Goal: Task Accomplishment & Management: Manage account settings

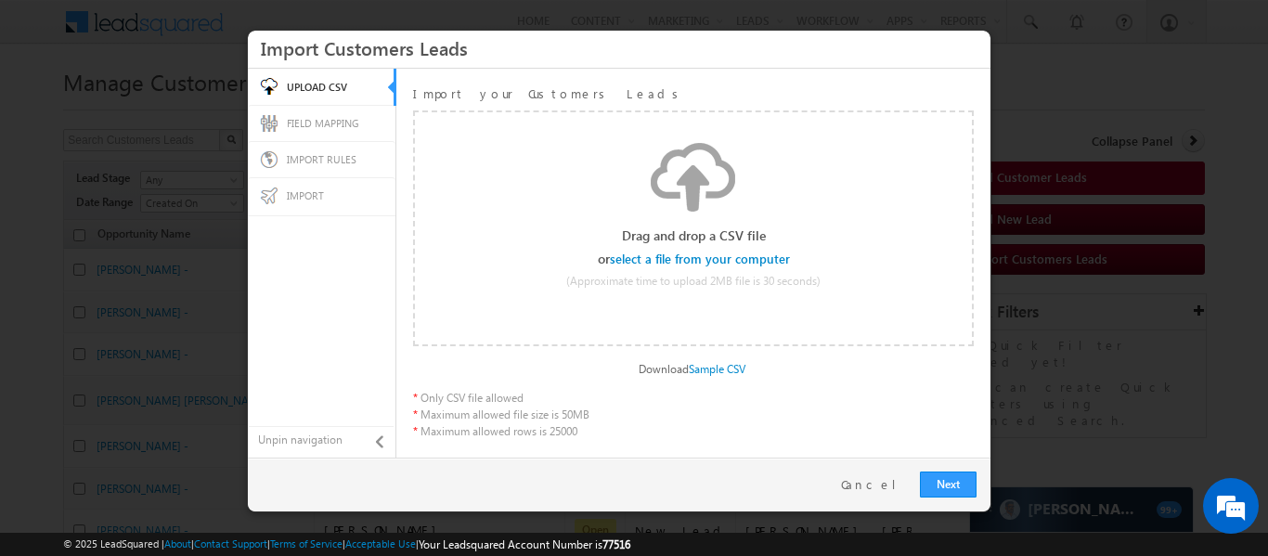
click at [710, 261] on input "file" at bounding box center [701, 259] width 176 height 13
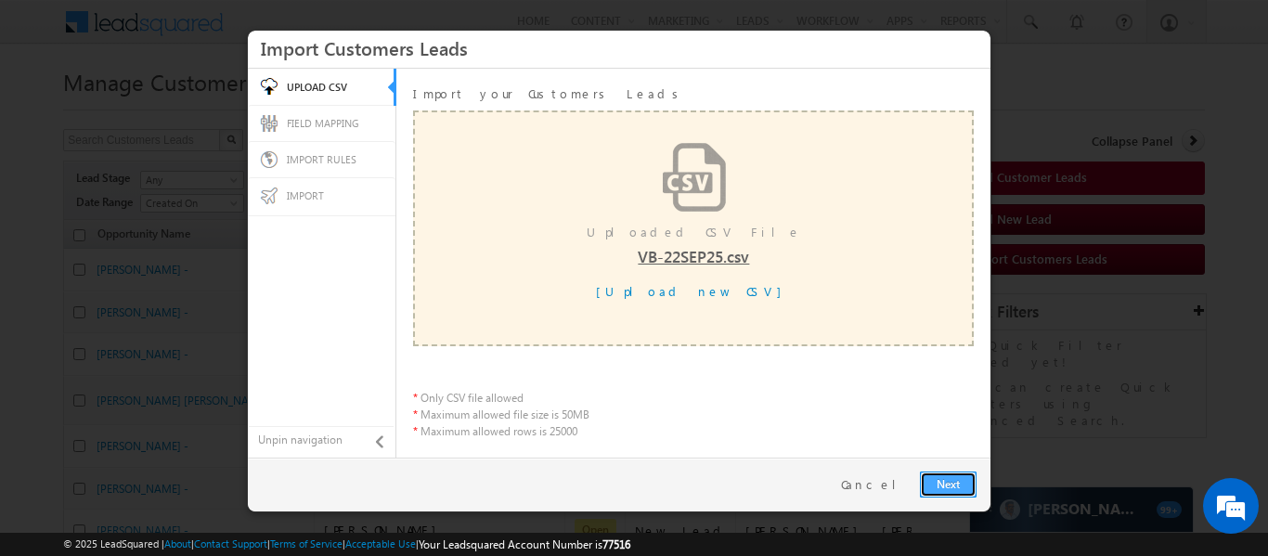
click at [955, 487] on link "Next" at bounding box center [948, 485] width 57 height 26
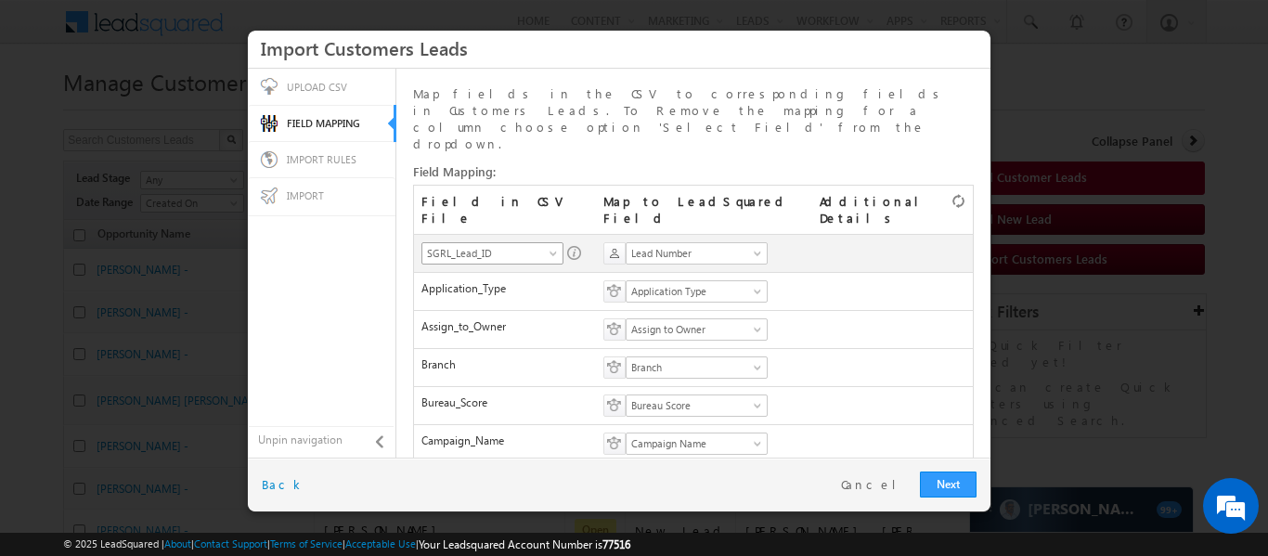
click at [552, 242] on link "SGRL_Lead_ID" at bounding box center [493, 253] width 142 height 22
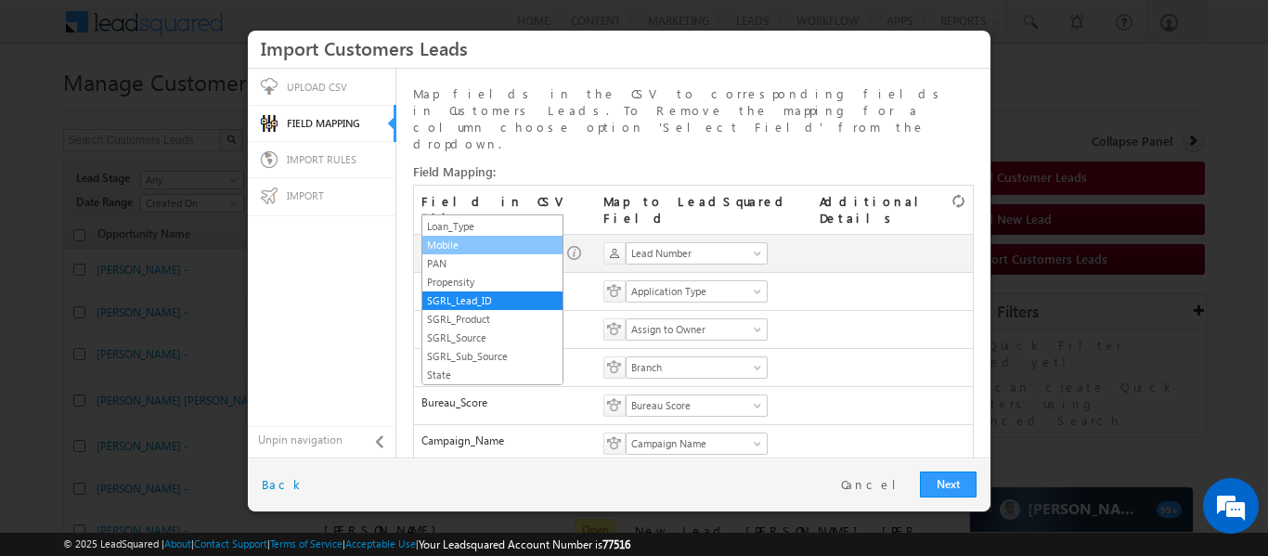
click at [469, 247] on link "Mobile" at bounding box center [492, 245] width 140 height 17
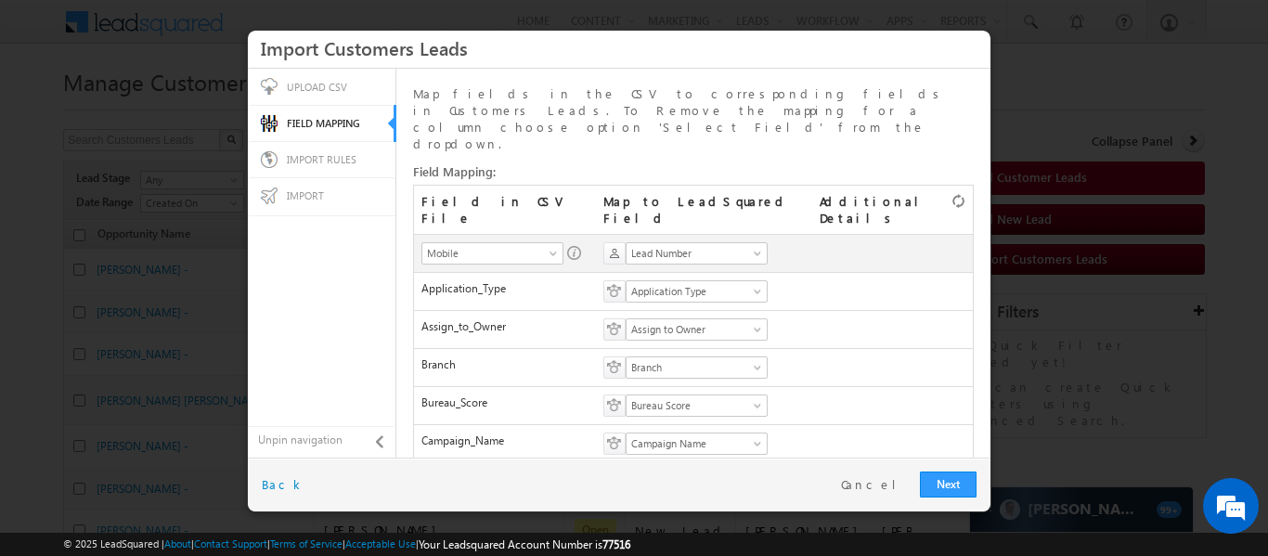
click at [708, 234] on th "Select Lead/ Opportunity Identifier Pan Number Prospect ID Lead Number Phone Nu…" at bounding box center [703, 253] width 215 height 38
click at [698, 245] on span "Lead Number" at bounding box center [691, 253] width 128 height 17
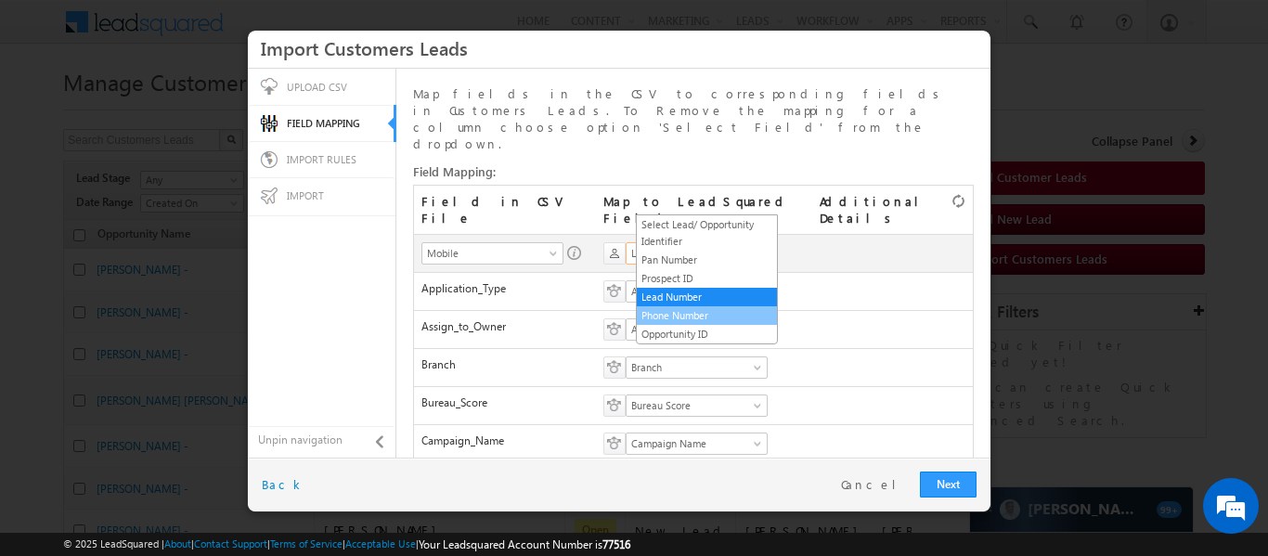
click at [676, 315] on link "Phone Number" at bounding box center [707, 315] width 140 height 17
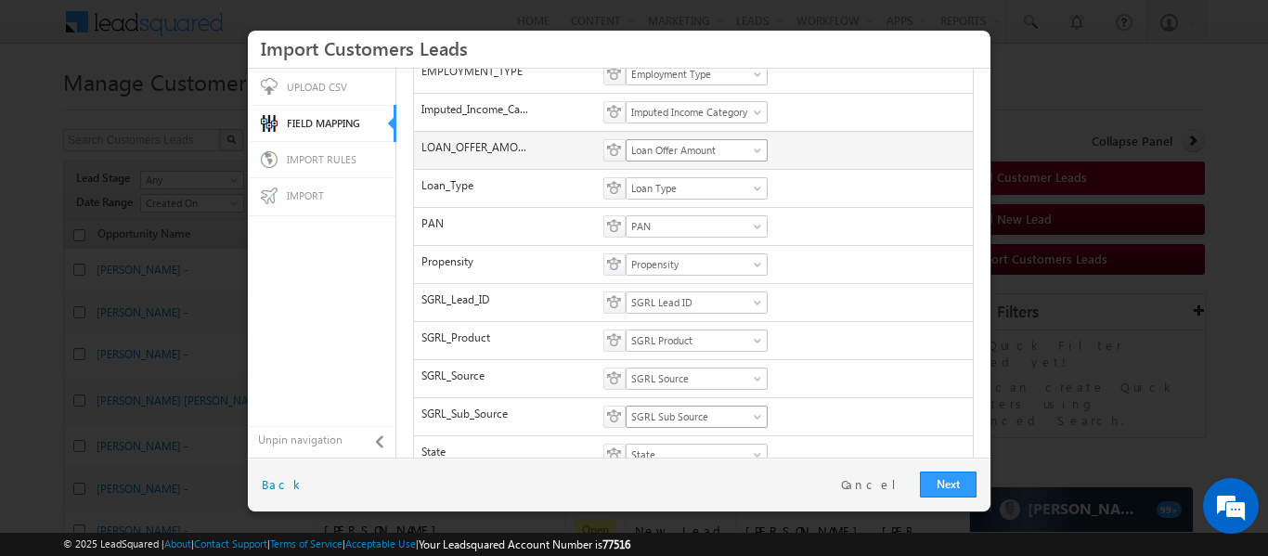
scroll to position [577, 0]
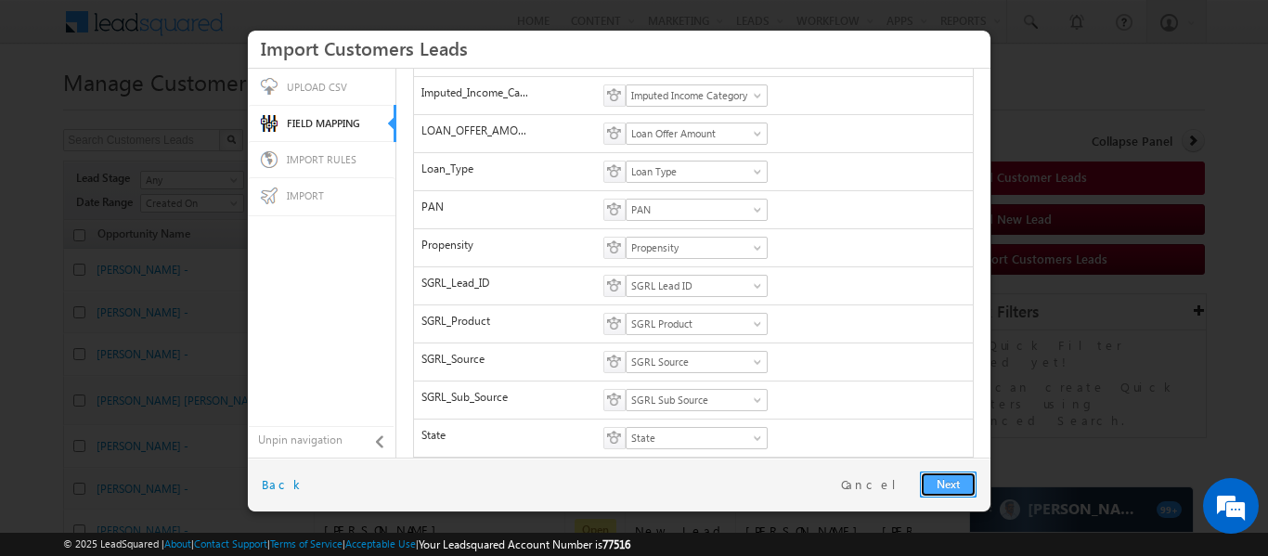
click at [942, 472] on link "Next" at bounding box center [948, 485] width 57 height 26
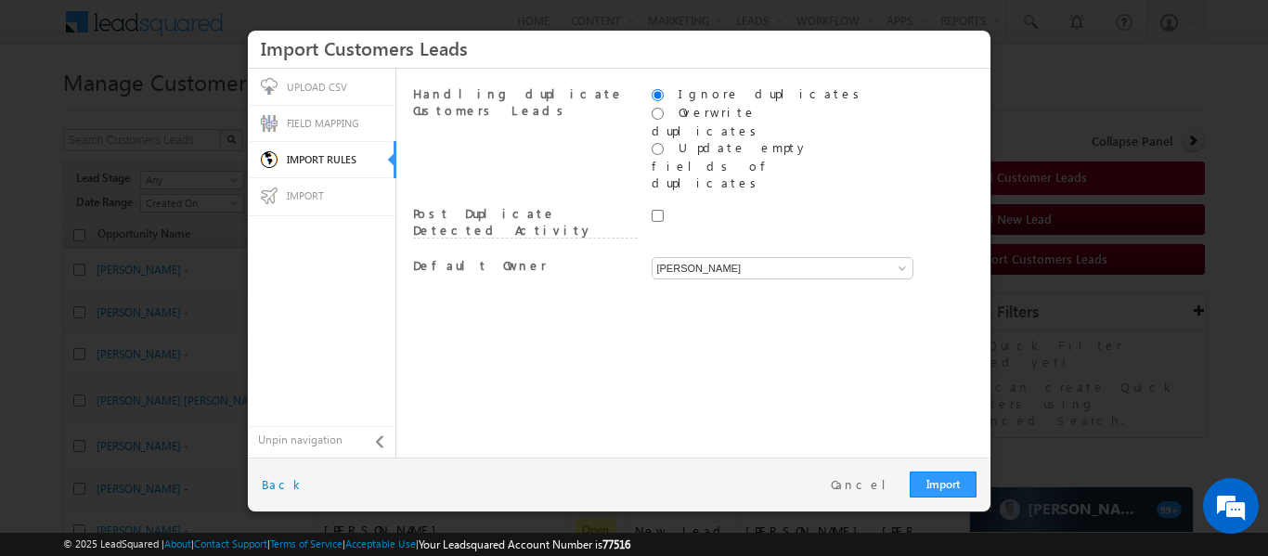
click at [776, 257] on div "[PERSON_NAME] [PERSON_NAME] [PERSON_NAME]" at bounding box center [765, 271] width 226 height 28
click at [770, 257] on input "[PERSON_NAME]" at bounding box center [783, 268] width 262 height 22
click at [738, 279] on link "System" at bounding box center [783, 289] width 263 height 21
type input "System"
click at [955, 479] on link "Import" at bounding box center [943, 485] width 67 height 26
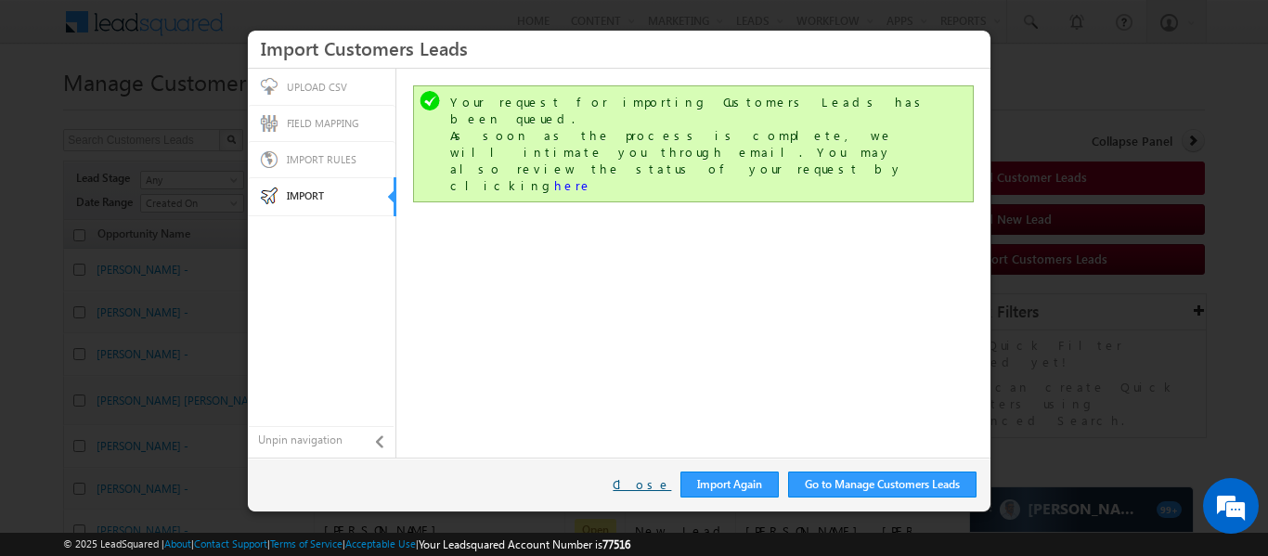
click at [653, 479] on link "Close" at bounding box center [642, 484] width 58 height 17
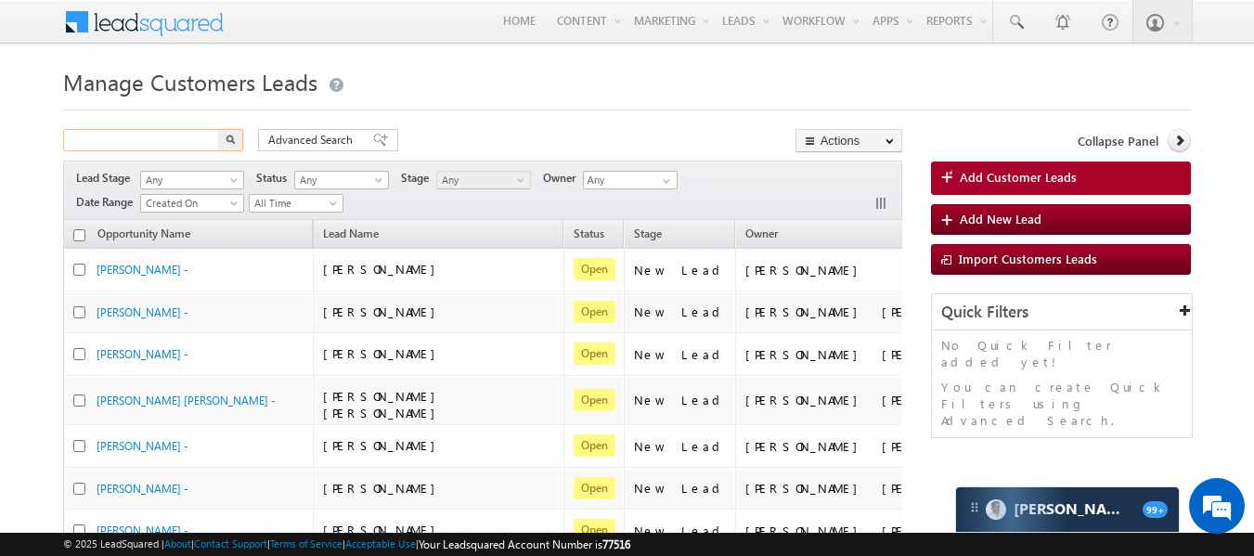
click at [185, 130] on input "text" at bounding box center [142, 140] width 159 height 22
paste input "NTB_VB_[DATE]"
type input "NTB_VB_[DATE]"
click at [244, 147] on div "Advanced Search Advanced search results" at bounding box center [321, 140] width 154 height 22
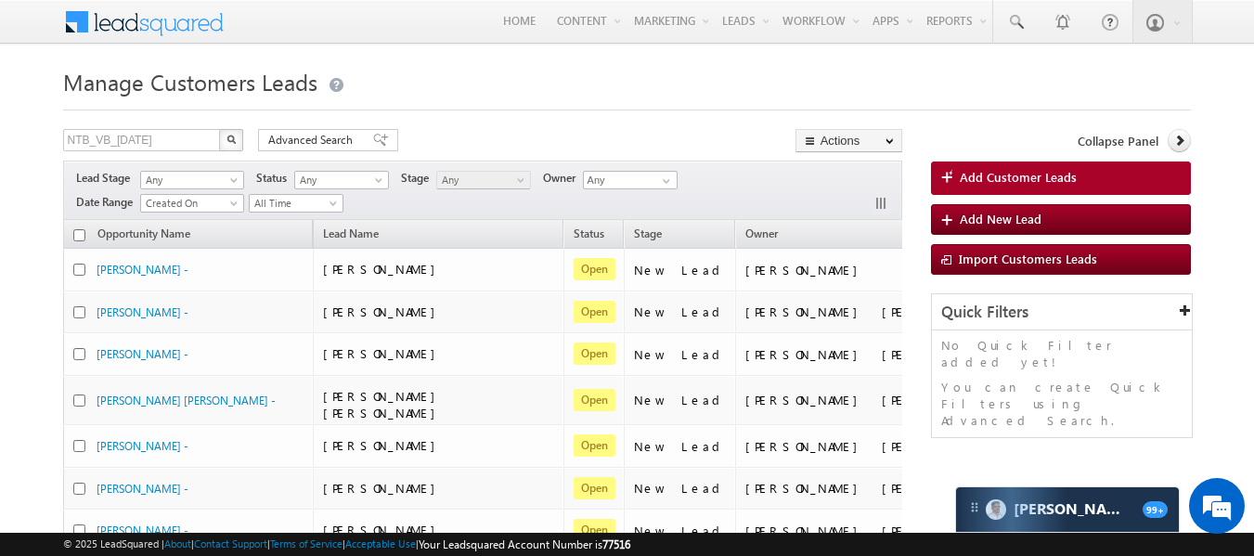
click at [238, 142] on button "button" at bounding box center [231, 140] width 24 height 22
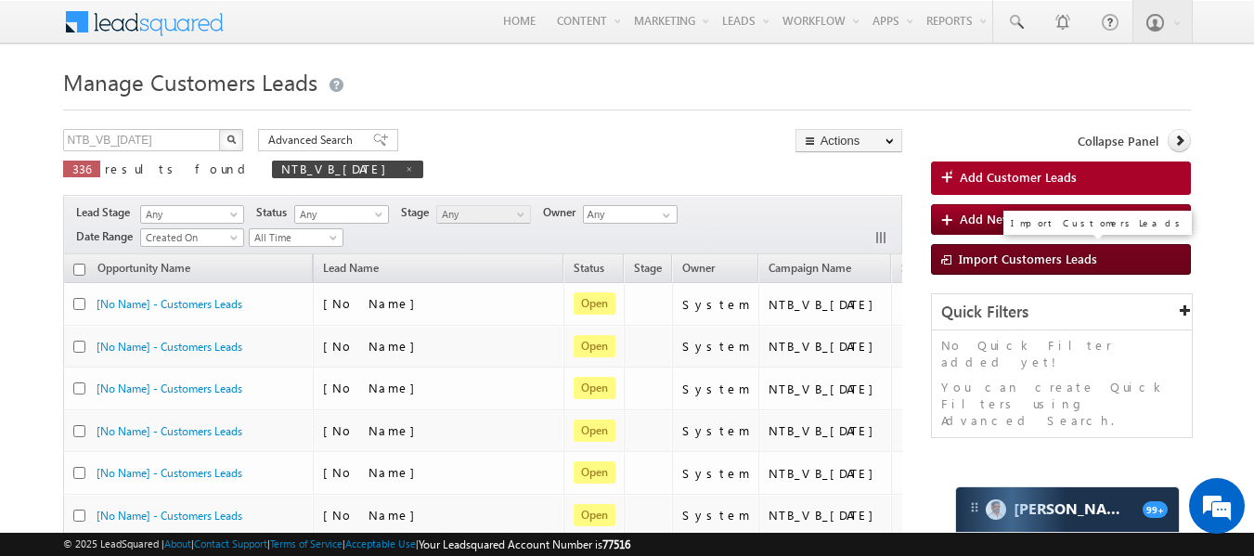
click at [1036, 266] on span "Import Customers Leads" at bounding box center [1028, 259] width 138 height 16
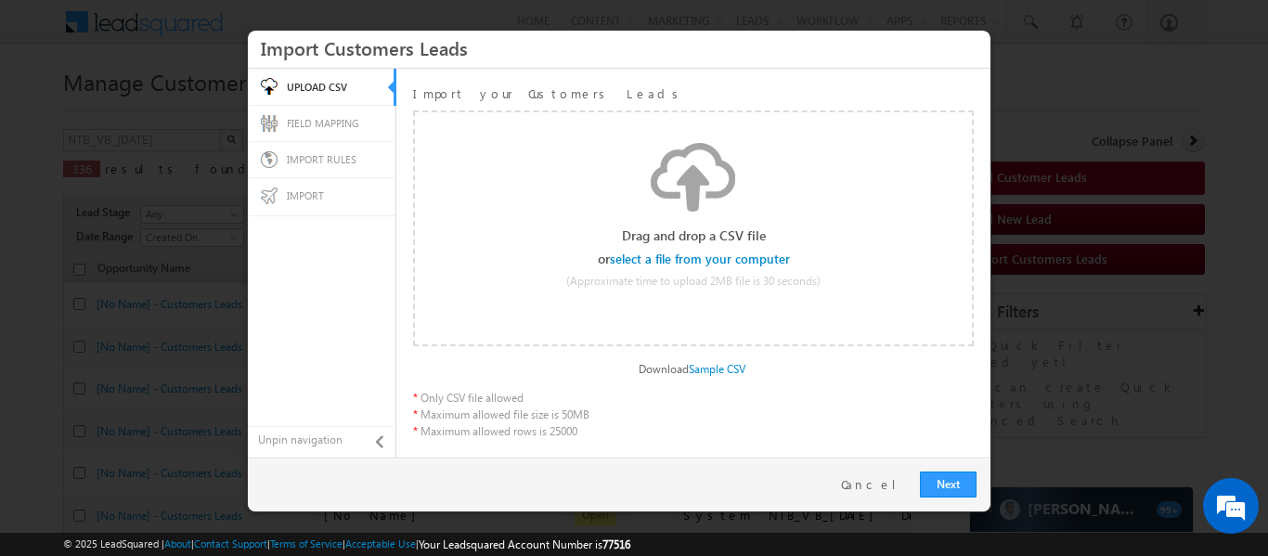
click at [773, 256] on input "file" at bounding box center [701, 259] width 176 height 13
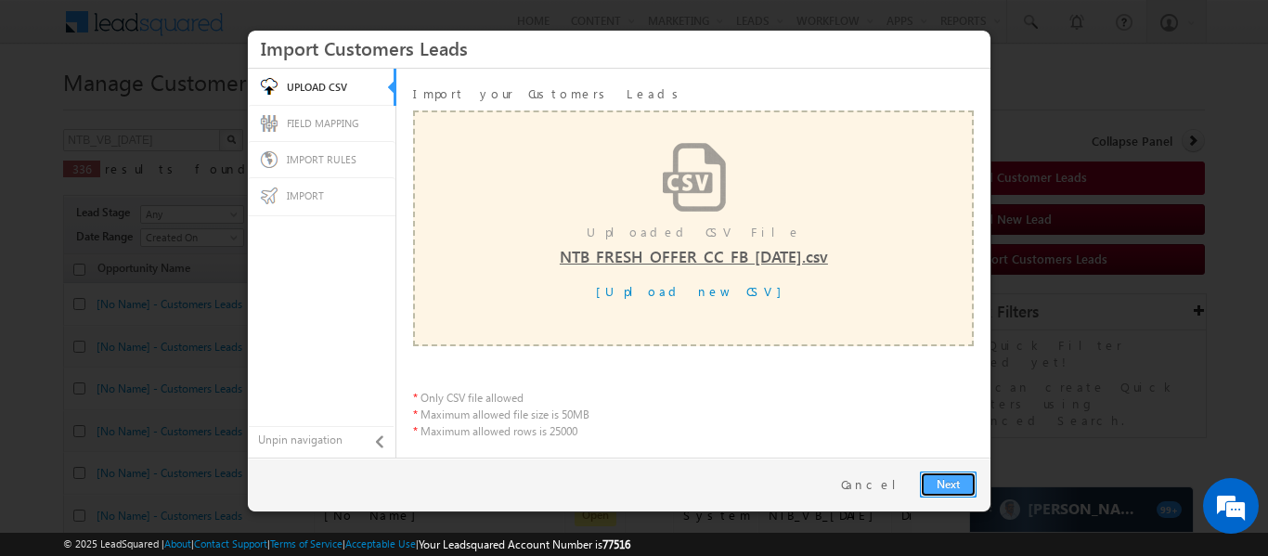
click at [952, 486] on link "Next" at bounding box center [948, 485] width 57 height 26
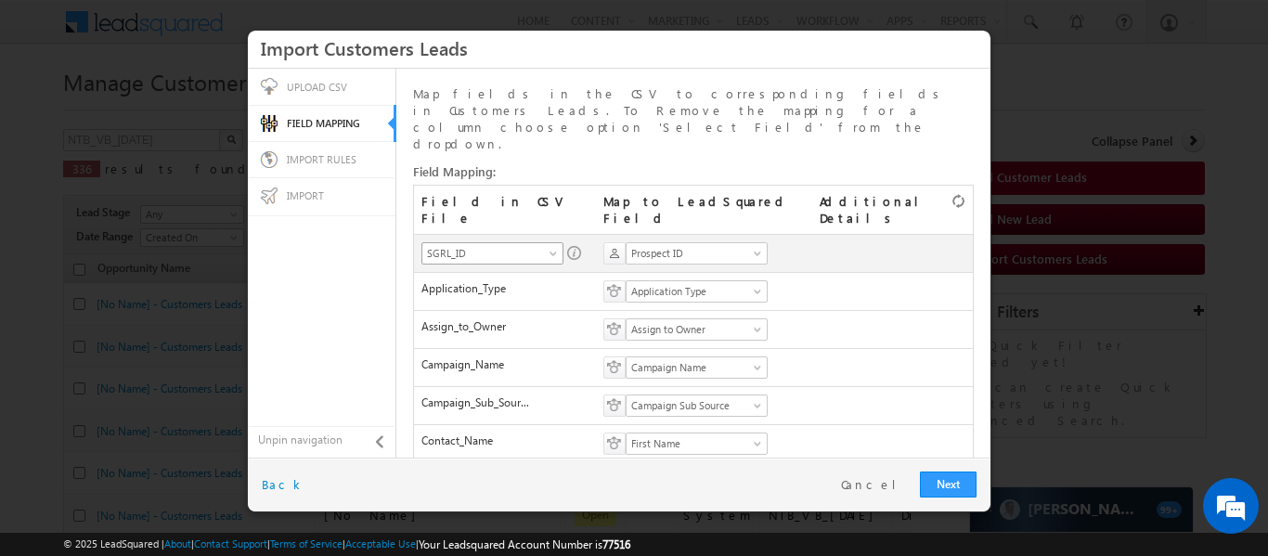
click at [521, 245] on span "SGRL_ID" at bounding box center [486, 253] width 128 height 17
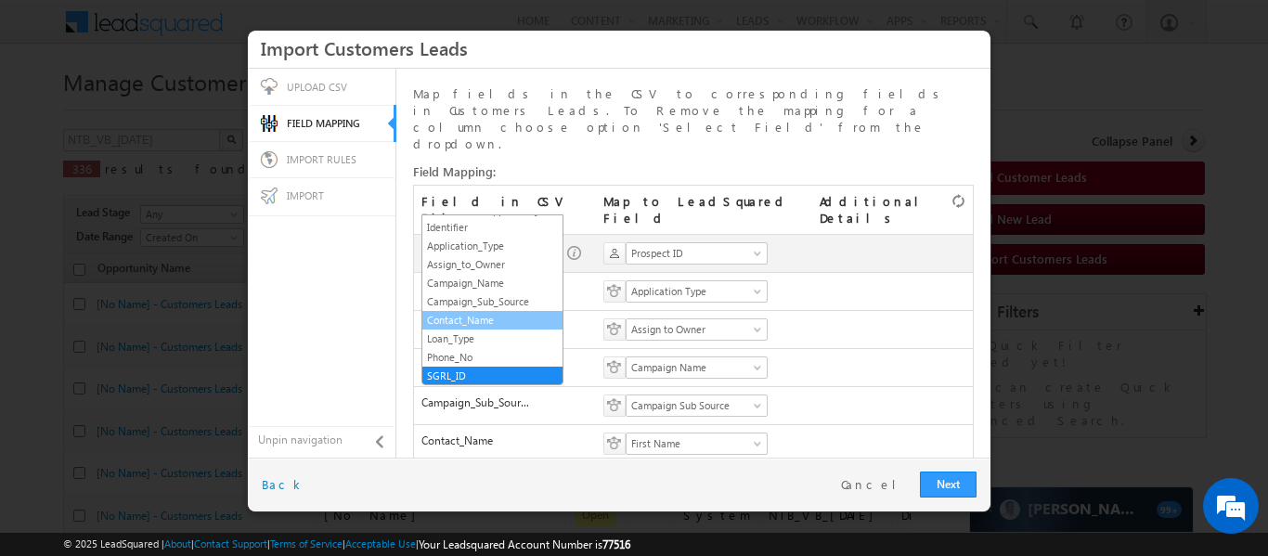
scroll to position [67, 0]
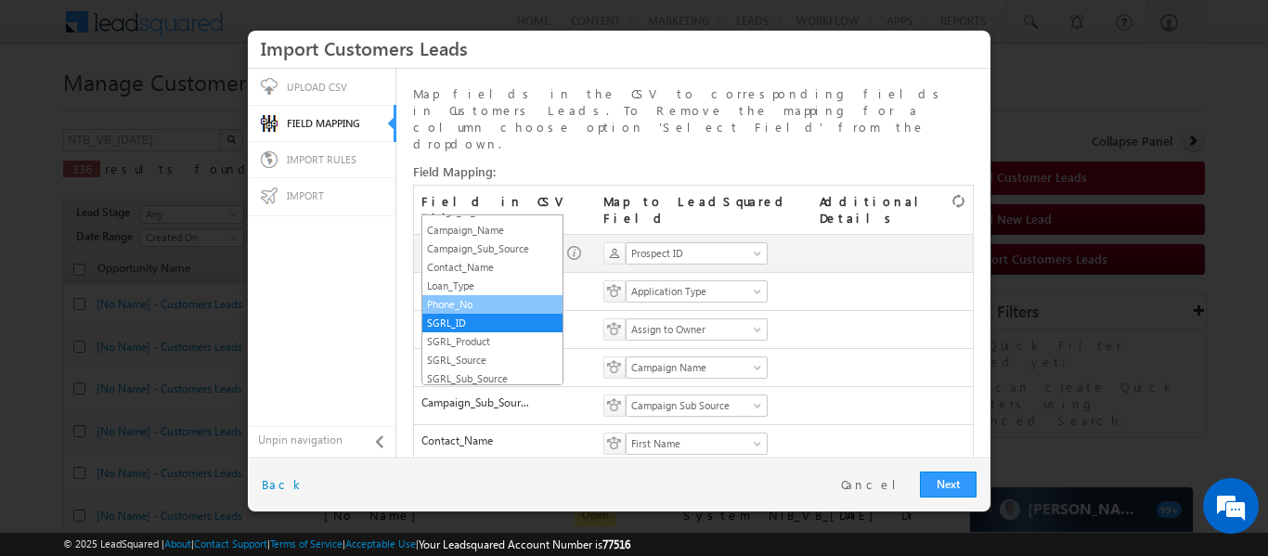
click at [499, 311] on link "Phone_No" at bounding box center [492, 304] width 140 height 17
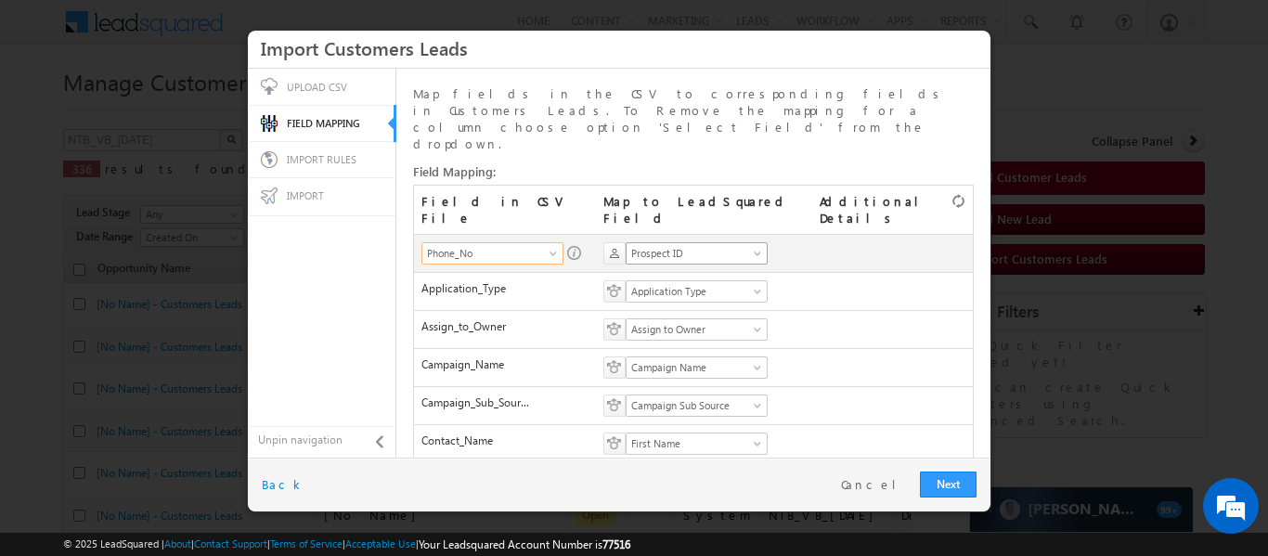
click at [661, 245] on span "Prospect ID" at bounding box center [691, 253] width 128 height 17
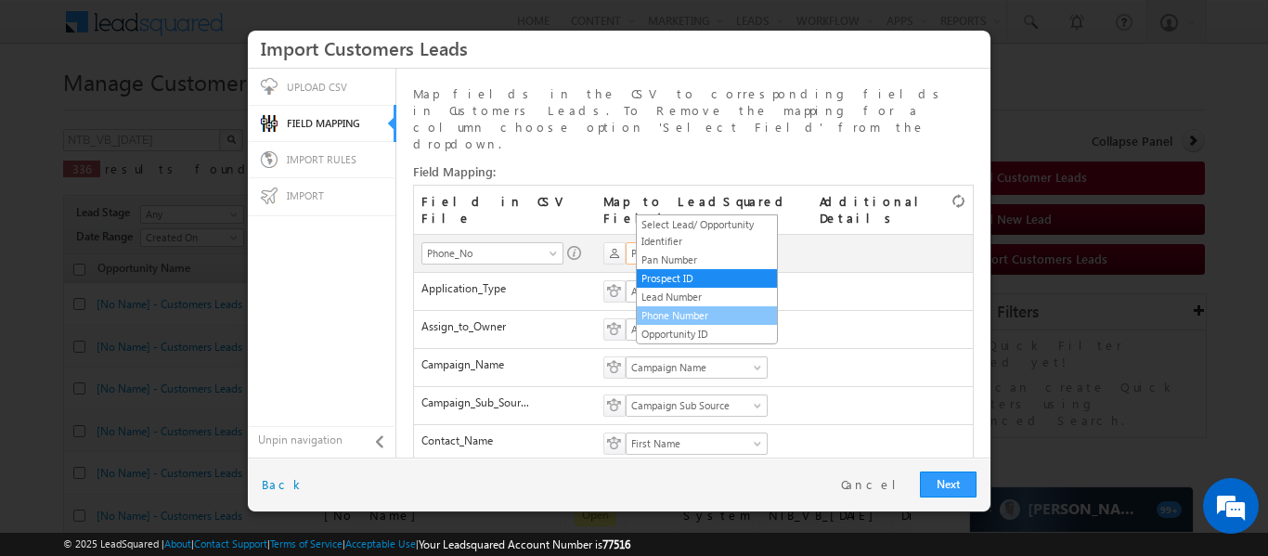
click at [692, 316] on link "Phone Number" at bounding box center [707, 315] width 140 height 17
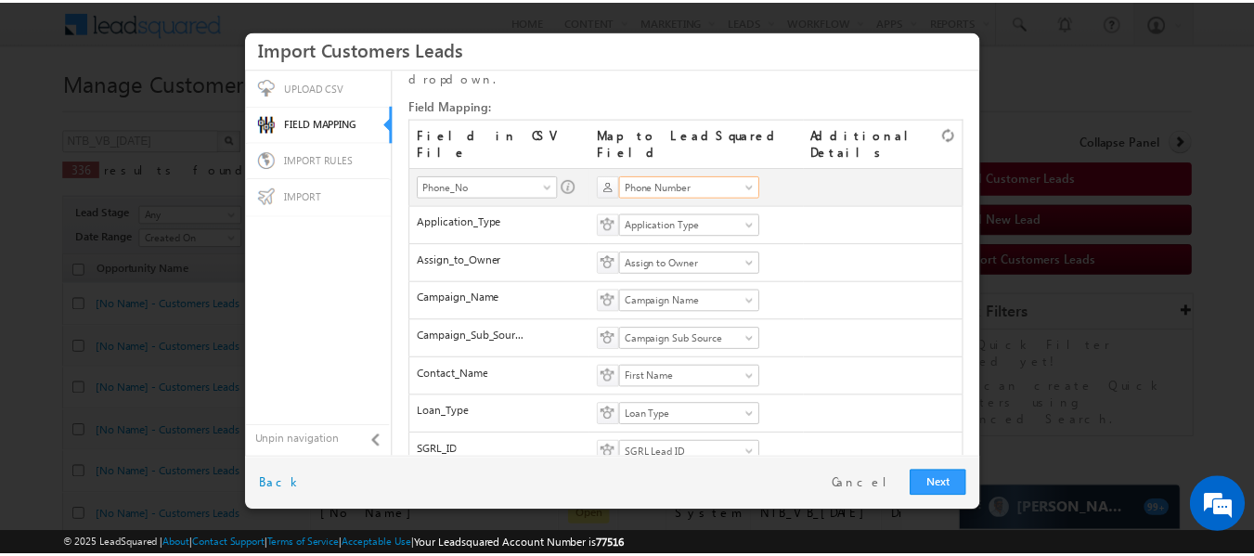
scroll to position [66, 0]
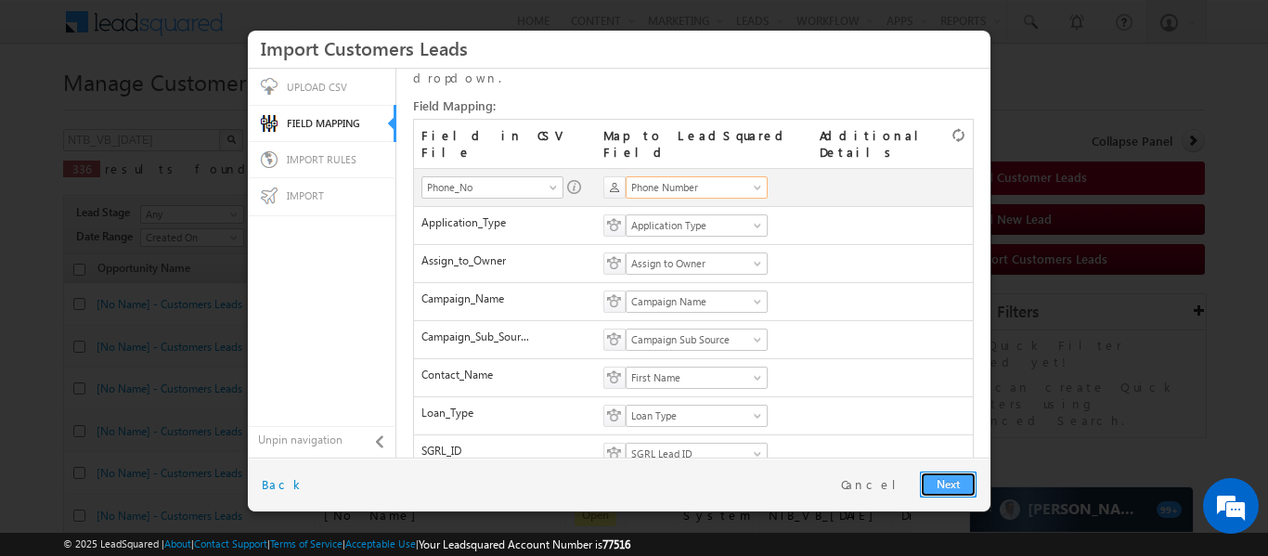
click at [933, 479] on link "Next" at bounding box center [948, 485] width 57 height 26
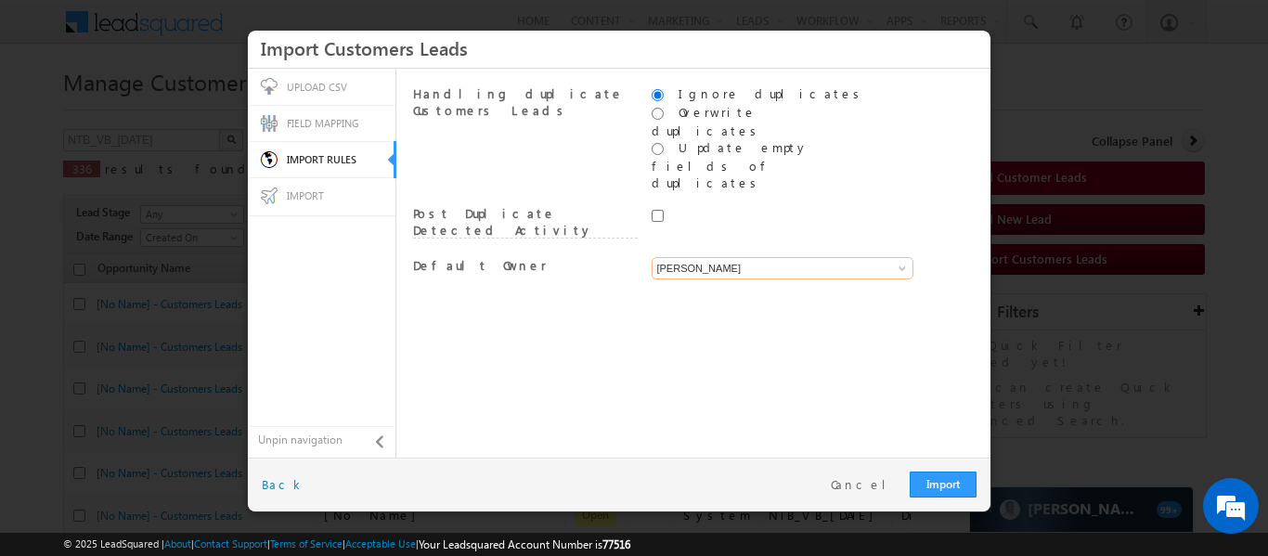
click at [757, 257] on input "[PERSON_NAME]" at bounding box center [783, 268] width 262 height 22
click at [744, 279] on link "System" at bounding box center [783, 289] width 263 height 21
type input "System"
click at [947, 495] on link "Import" at bounding box center [943, 485] width 67 height 26
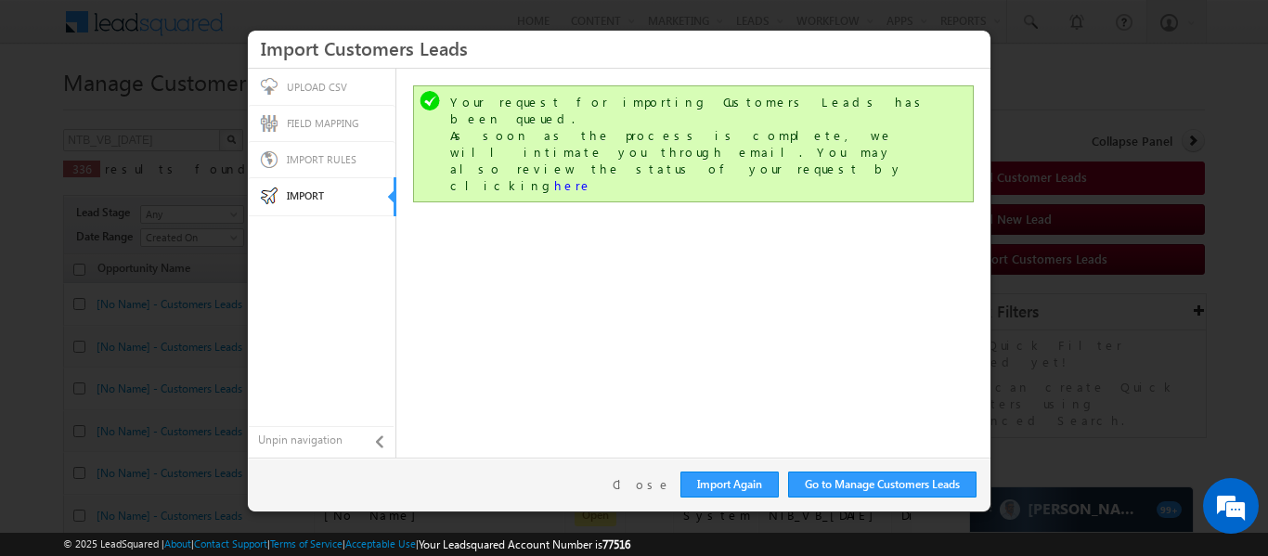
click at [630, 487] on div "Go to Manage Customers Leads Import Again Close Back" at bounding box center [619, 485] width 743 height 54
click at [639, 487] on link "Close" at bounding box center [642, 484] width 58 height 17
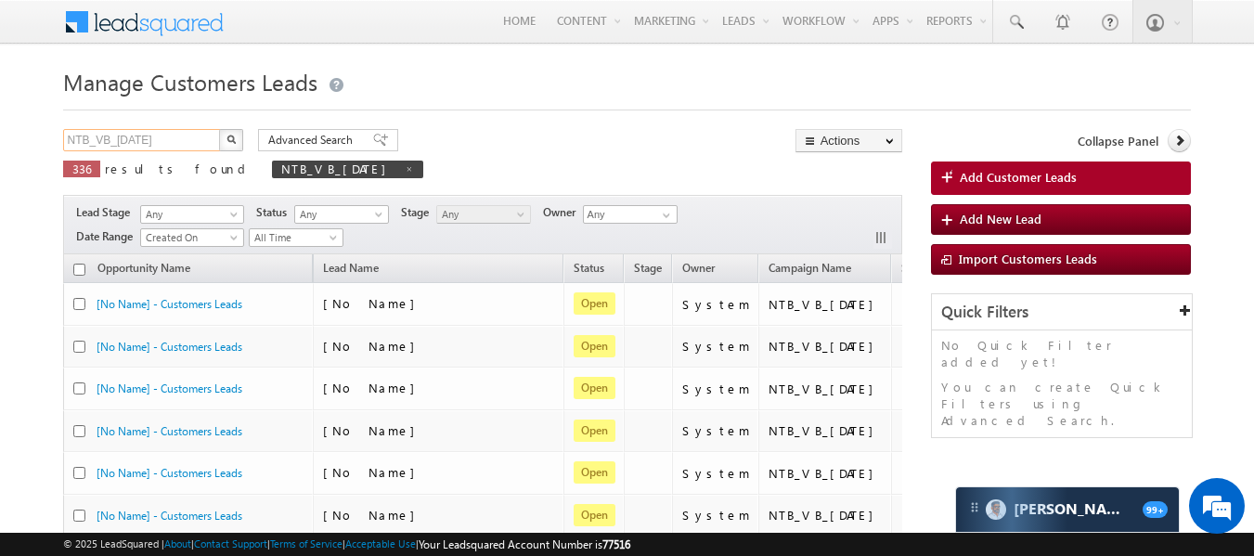
click at [126, 129] on input "NTB_VB_[DATE]" at bounding box center [142, 140] width 159 height 22
paste input "HL_FRESH_CC_FB_[DATE]"
click at [224, 137] on button "button" at bounding box center [231, 140] width 24 height 22
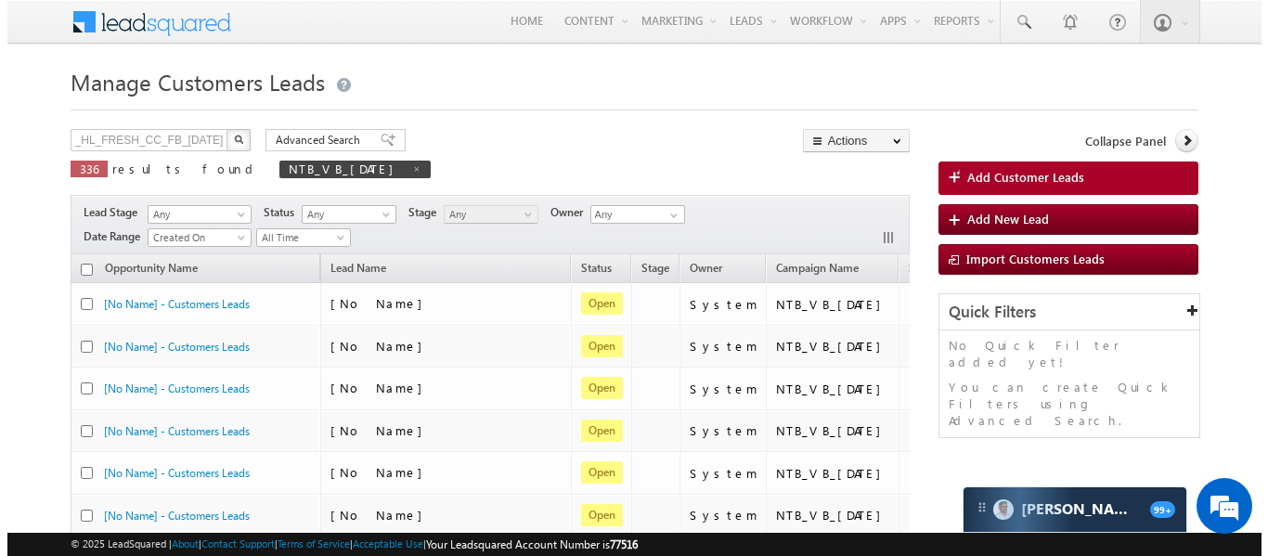
scroll to position [0, 0]
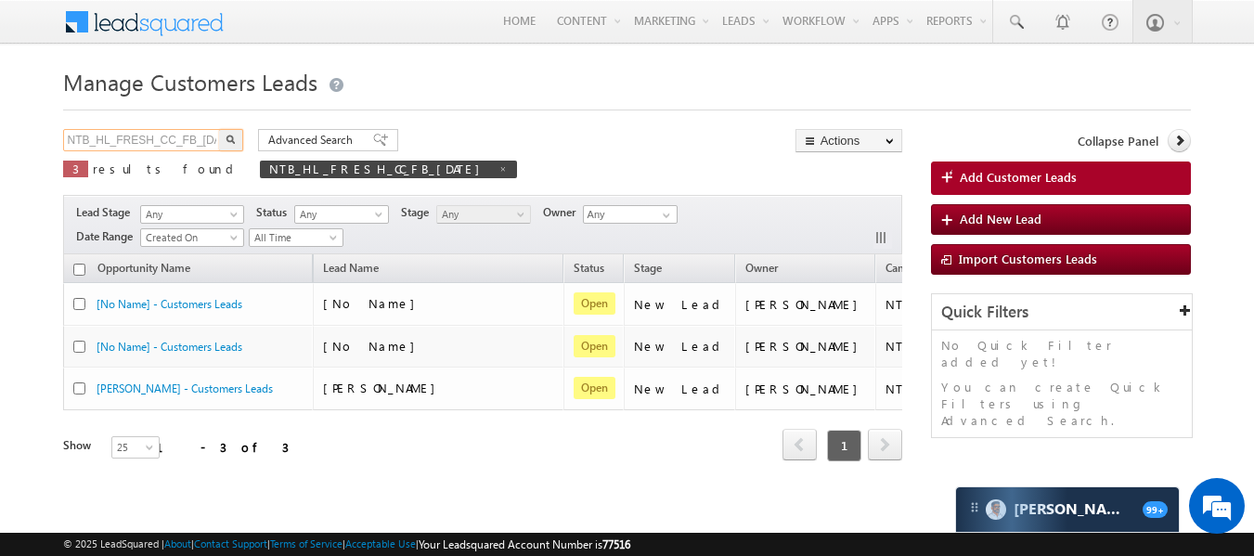
click at [140, 139] on input "NTB_HL_FRESH_CC_FB_[DATE]" at bounding box center [142, 140] width 159 height 22
paste input "VB_[DATE]"
type input "NTB_VB_[DATE]"
click at [236, 129] on button "button" at bounding box center [231, 140] width 24 height 22
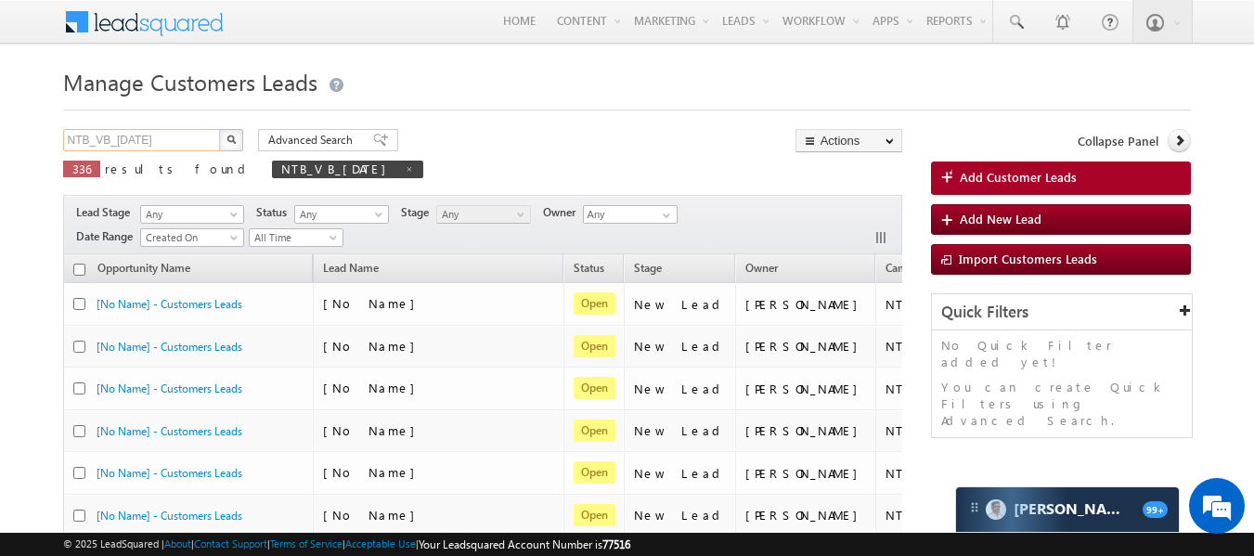
click at [175, 141] on input "NTB_VB_[DATE]" at bounding box center [142, 140] width 159 height 22
click at [220, 136] on button "button" at bounding box center [231, 140] width 24 height 22
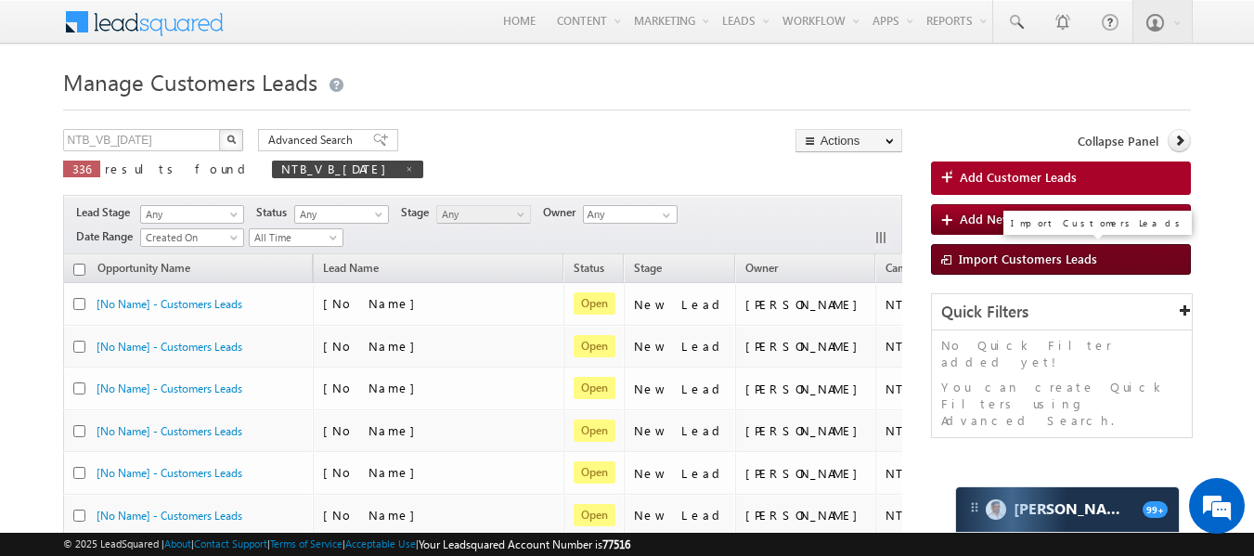
click at [1011, 266] on span "Import Customers Leads" at bounding box center [1028, 259] width 138 height 16
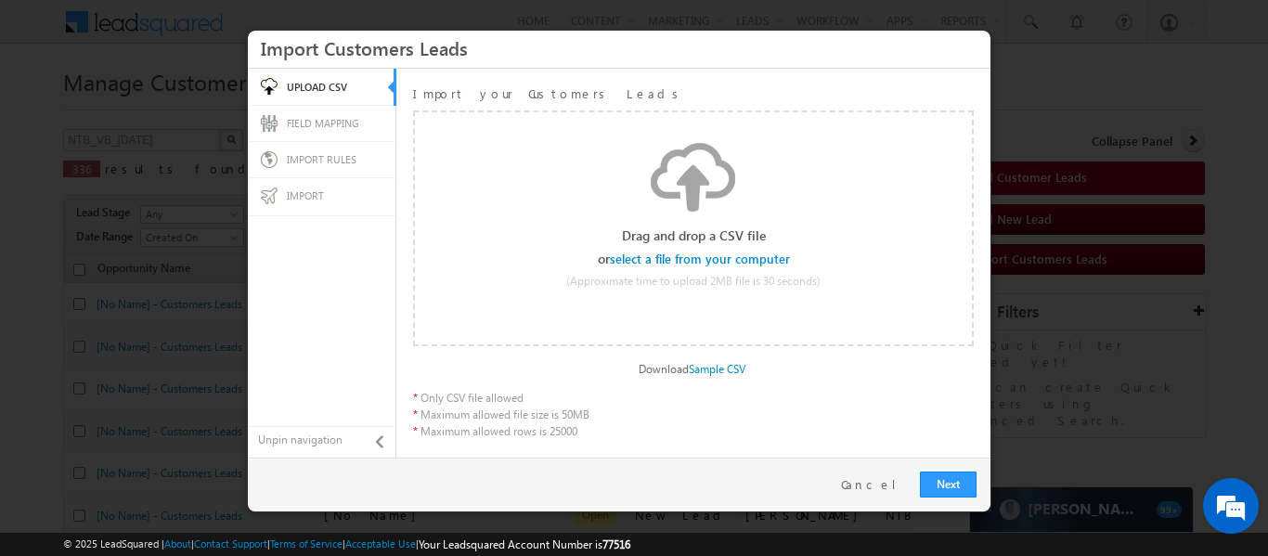
click at [756, 266] on input "file" at bounding box center [701, 259] width 176 height 13
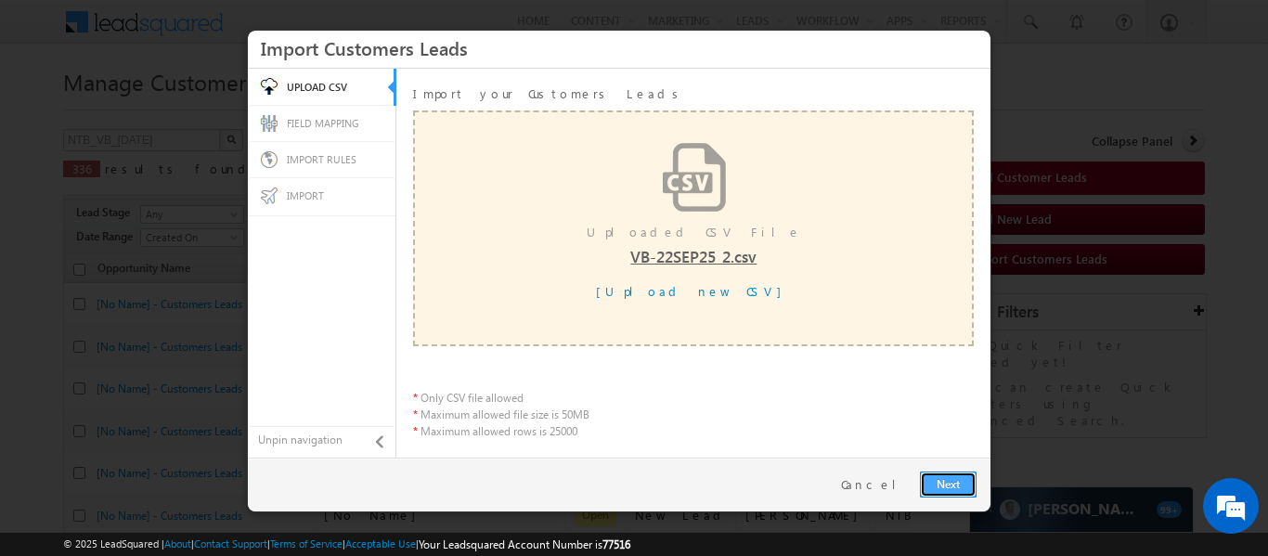
click at [946, 481] on link "Next" at bounding box center [948, 485] width 57 height 26
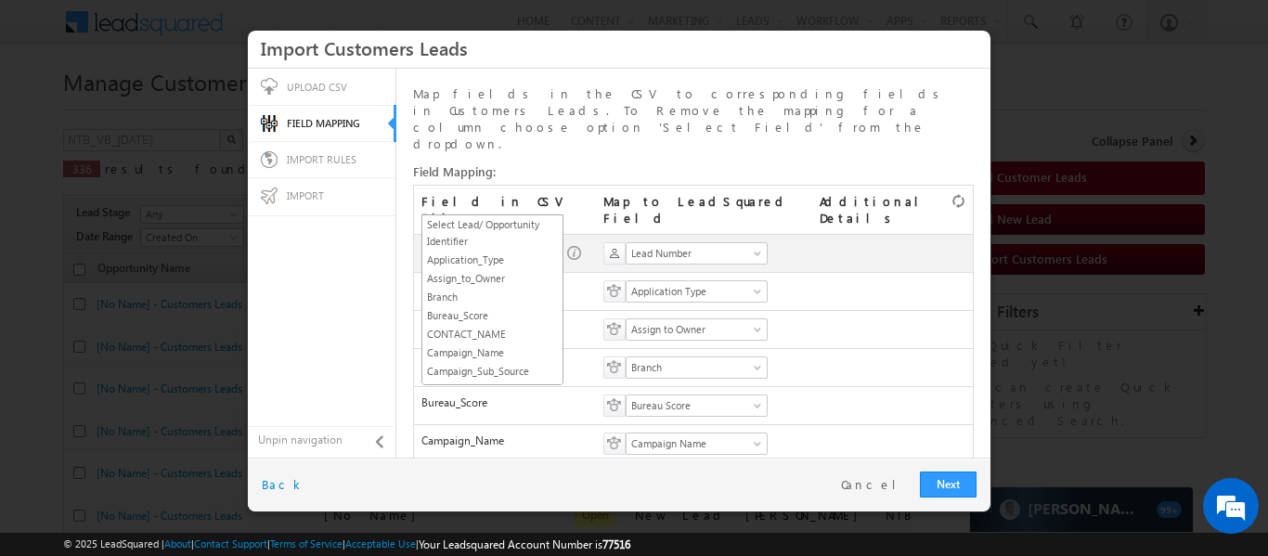
click at [552, 250] on span at bounding box center [555, 257] width 15 height 15
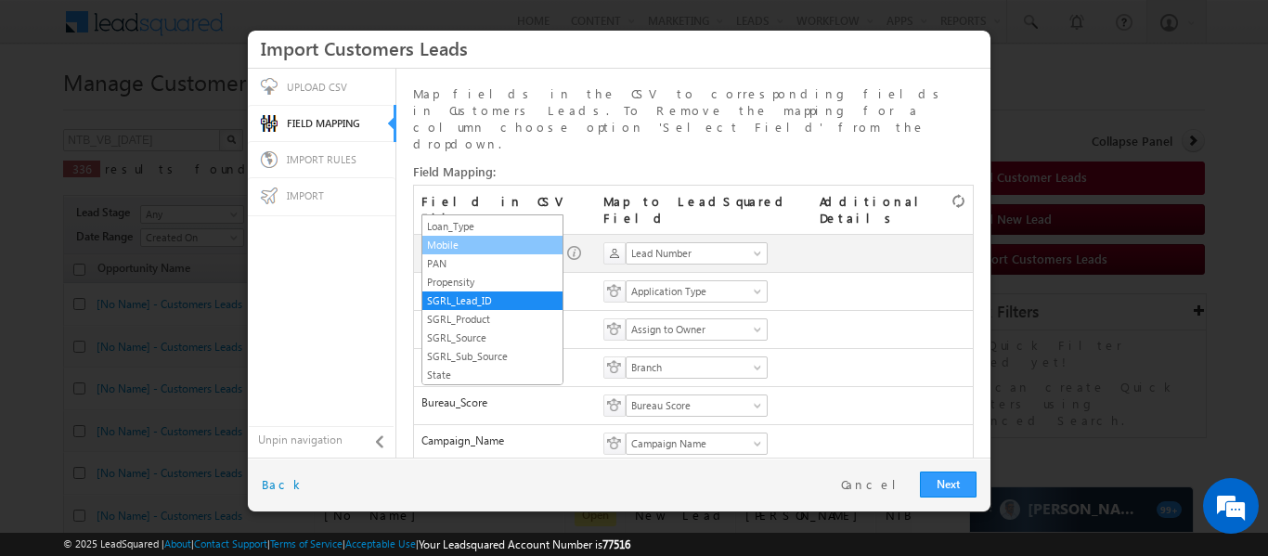
scroll to position [276, 0]
click at [481, 253] on link "Mobile" at bounding box center [492, 245] width 140 height 17
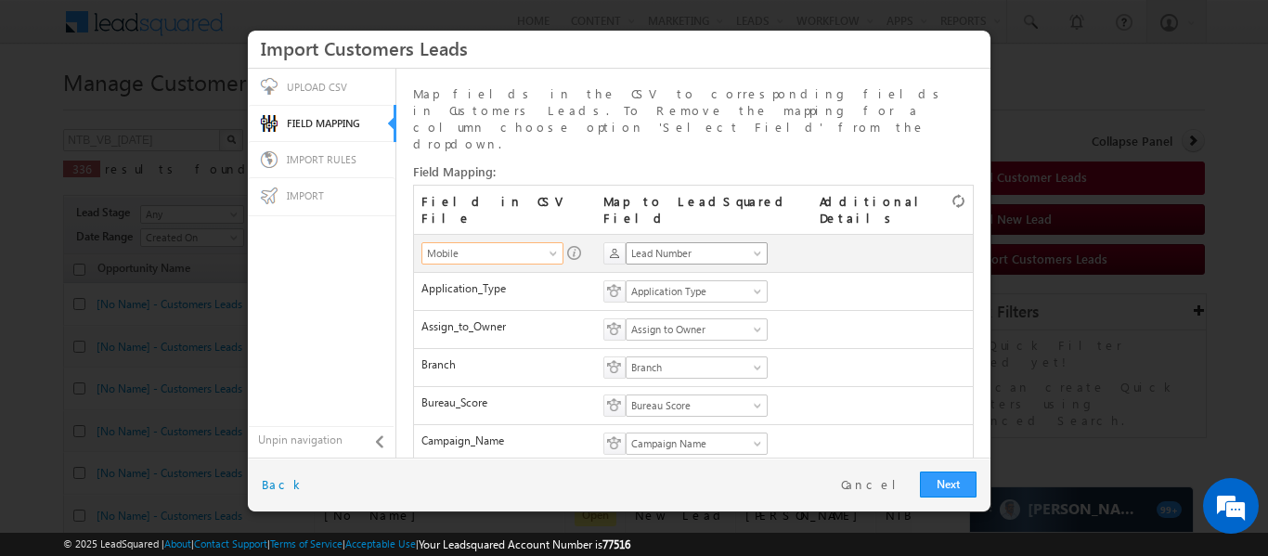
click at [657, 245] on span "Lead Number" at bounding box center [691, 253] width 128 height 17
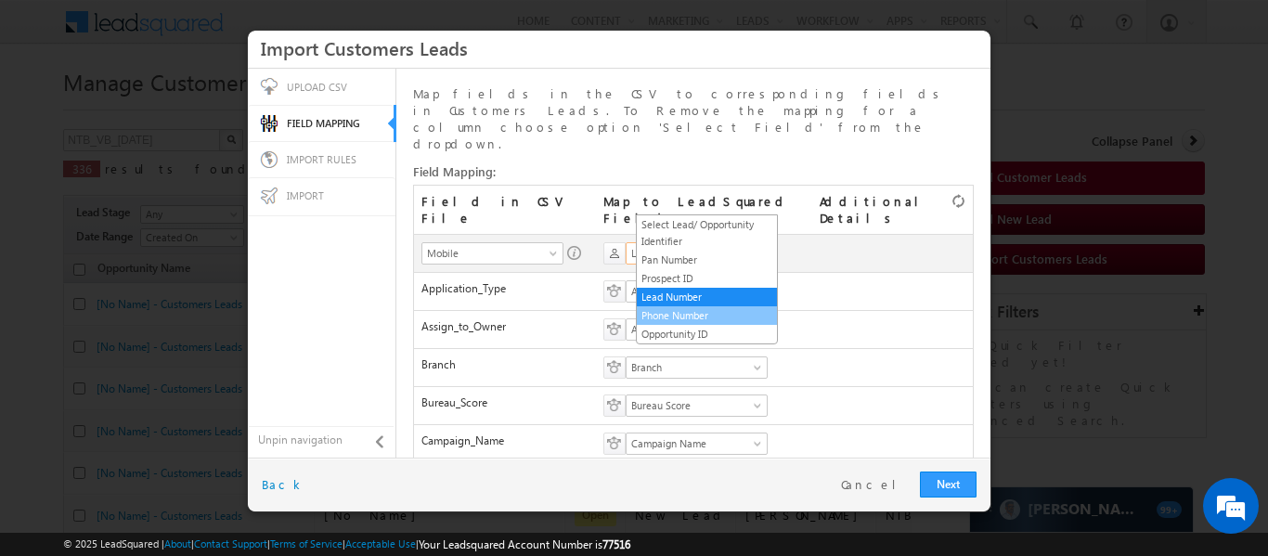
click at [672, 315] on link "Phone Number" at bounding box center [707, 315] width 140 height 17
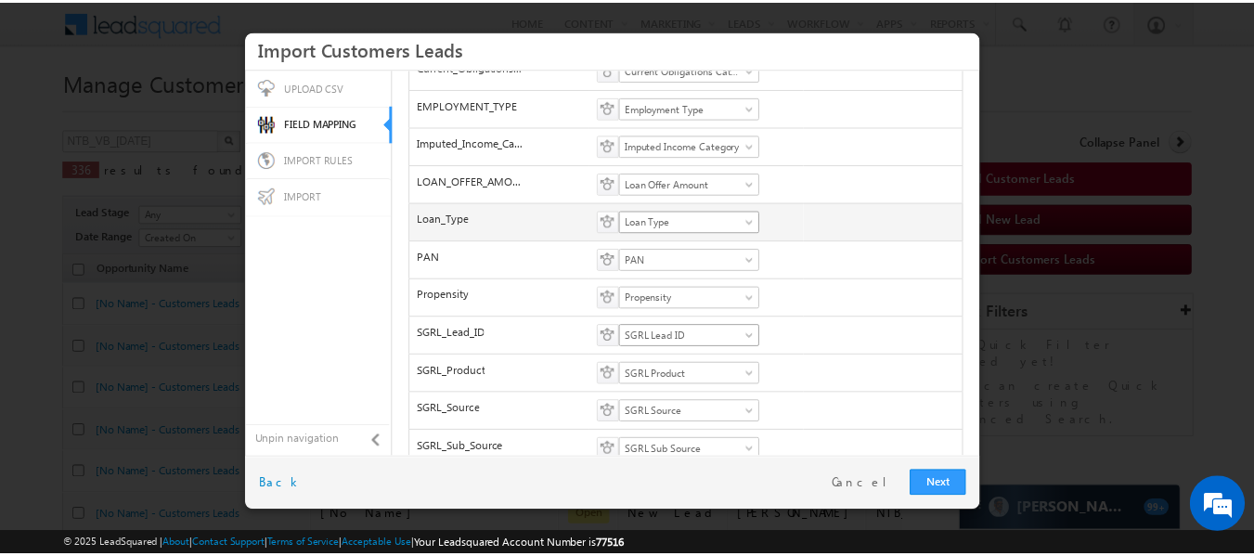
scroll to position [577, 0]
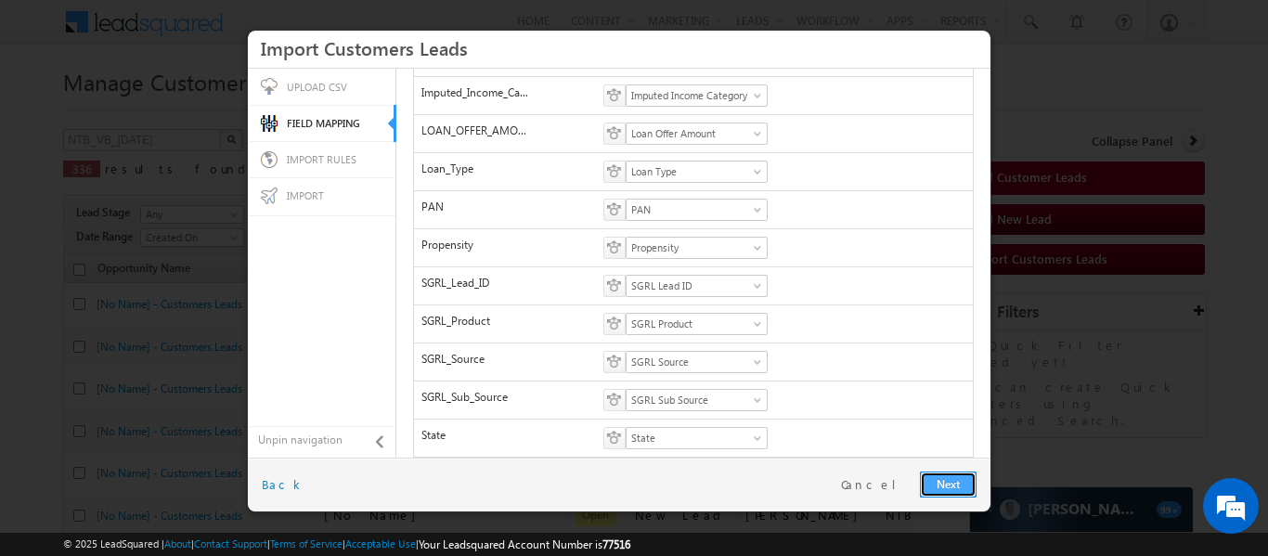
click at [948, 474] on link "Next" at bounding box center [948, 485] width 57 height 26
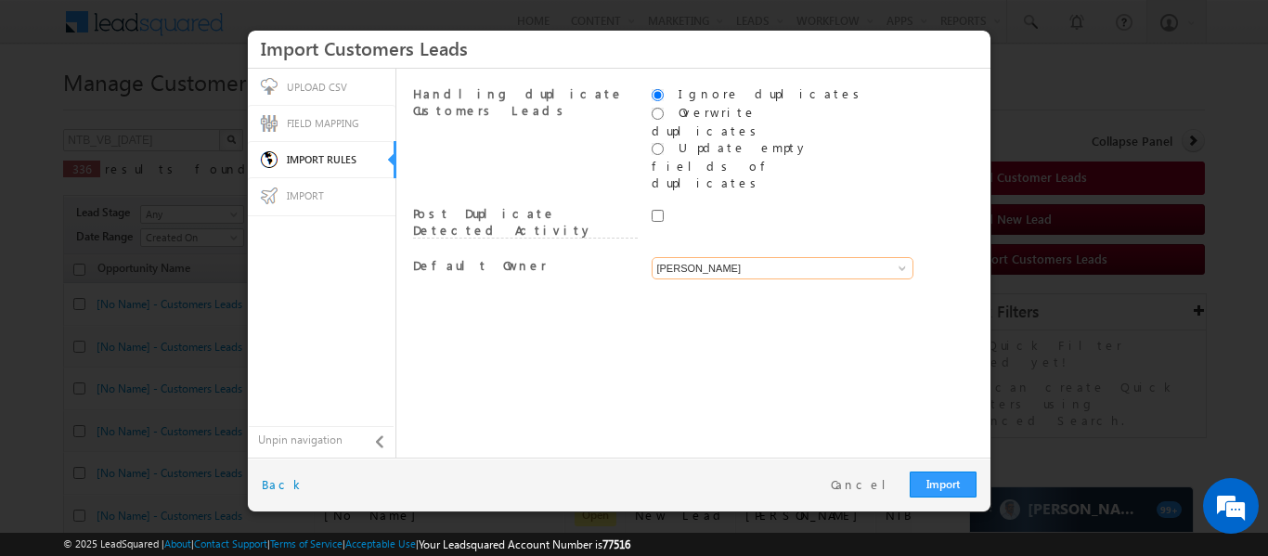
click at [799, 257] on input "[PERSON_NAME]" at bounding box center [783, 268] width 262 height 22
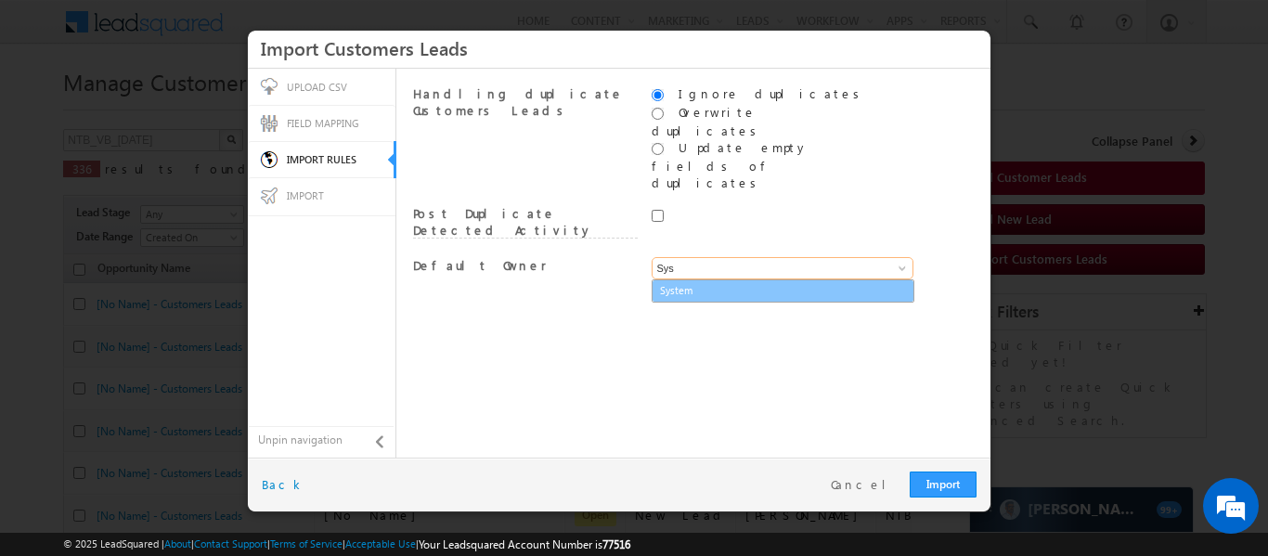
click at [773, 280] on link "System" at bounding box center [783, 290] width 261 height 21
type input "System"
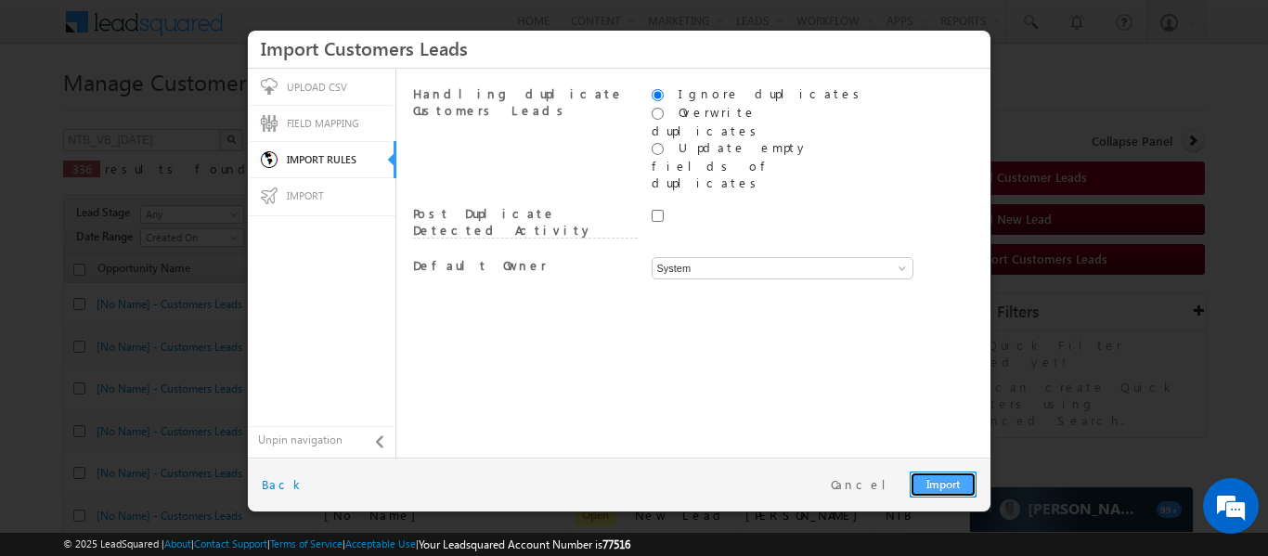
click at [927, 475] on link "Import" at bounding box center [943, 485] width 67 height 26
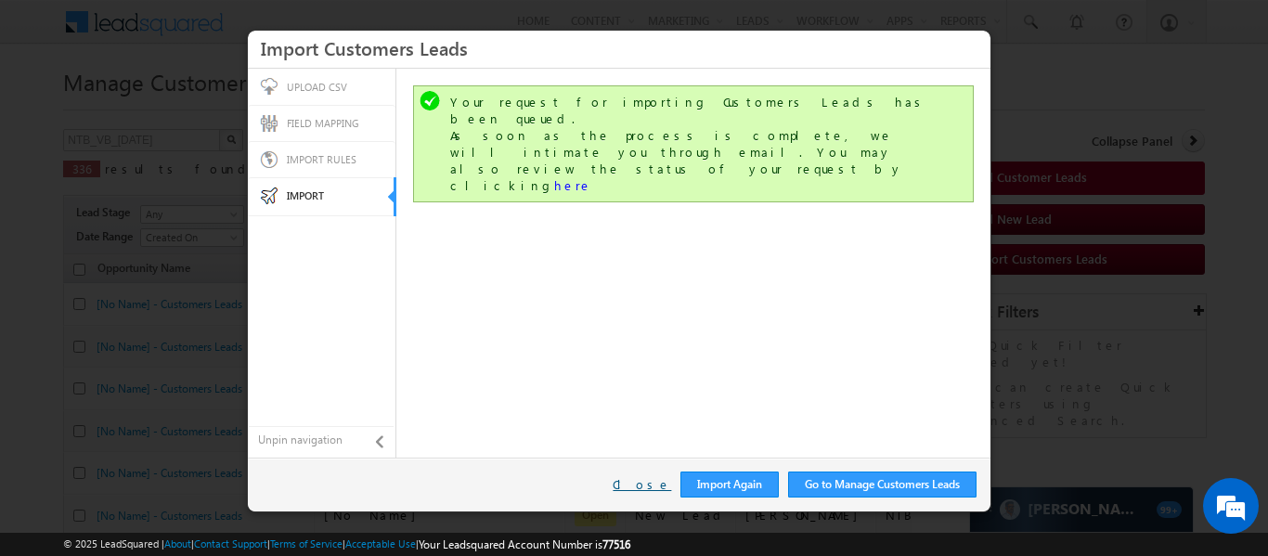
click at [647, 482] on link "Close" at bounding box center [642, 484] width 58 height 17
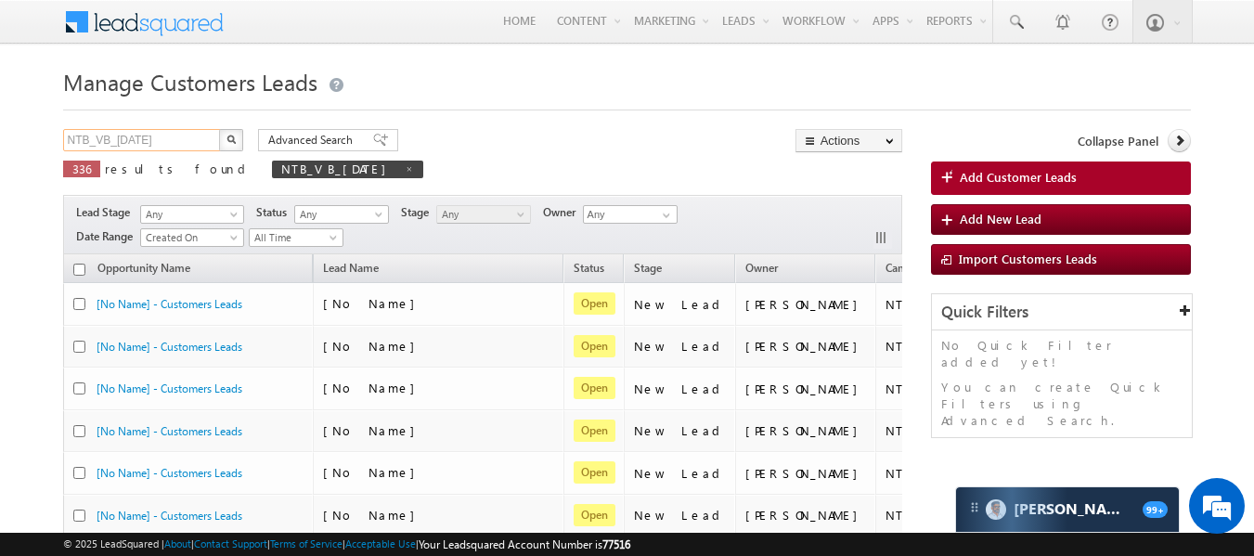
click at [184, 133] on input "NTB_VB_[DATE]" at bounding box center [142, 140] width 159 height 22
click at [228, 141] on img "button" at bounding box center [230, 139] width 9 height 9
click at [234, 131] on button "button" at bounding box center [231, 140] width 24 height 22
click at [162, 137] on input "NTB_VB_[DATE]" at bounding box center [142, 140] width 159 height 22
click at [215, 135] on input "NTB_VB_[DATE]" at bounding box center [142, 140] width 159 height 22
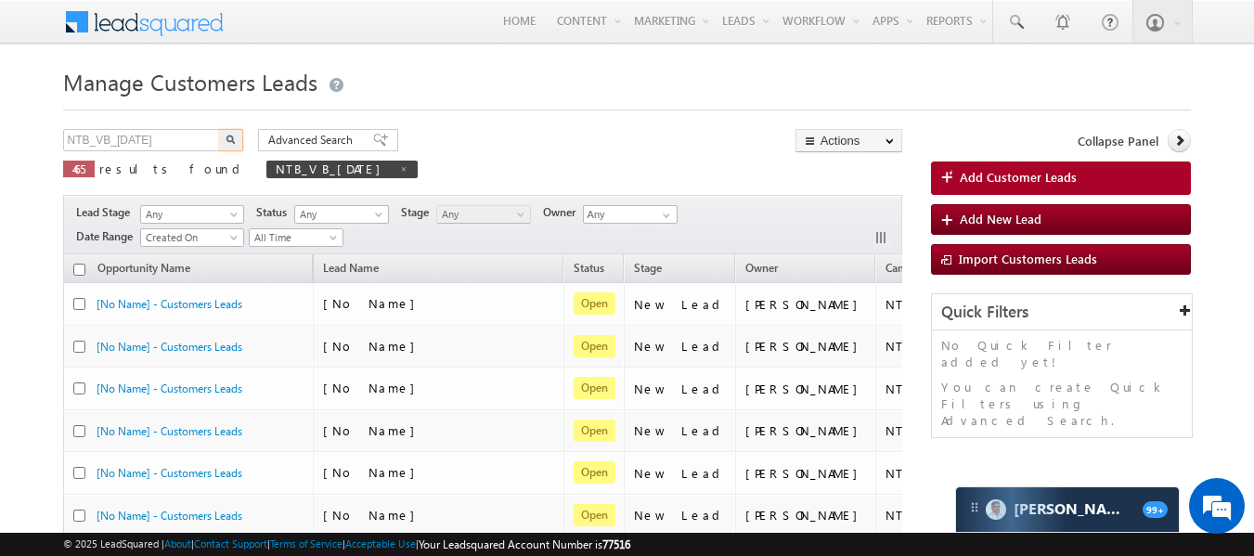
click at [227, 134] on button "button" at bounding box center [231, 140] width 24 height 22
